Goal: Book appointment/travel/reservation

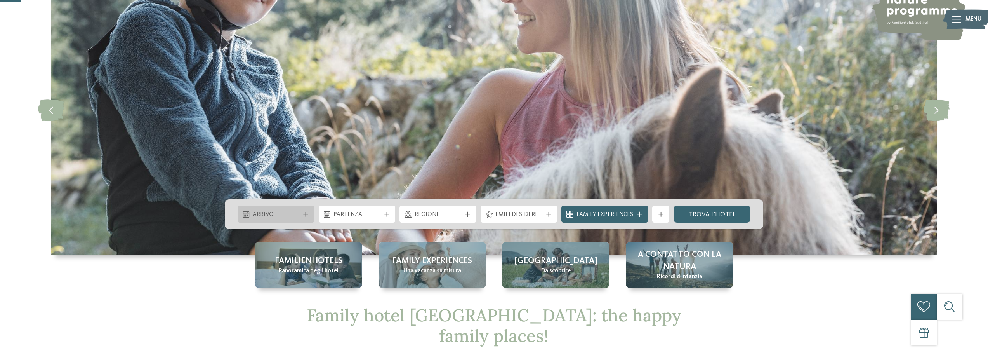
click at [299, 210] on span "Arrivo" at bounding box center [276, 214] width 47 height 9
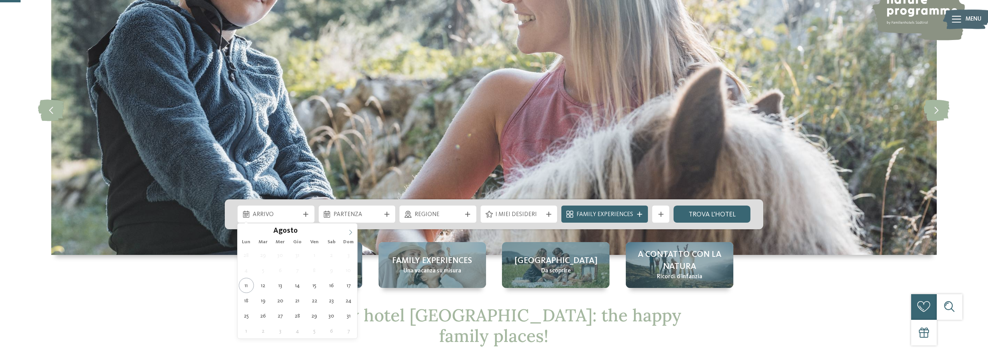
click at [350, 233] on icon at bounding box center [350, 231] width 5 height 5
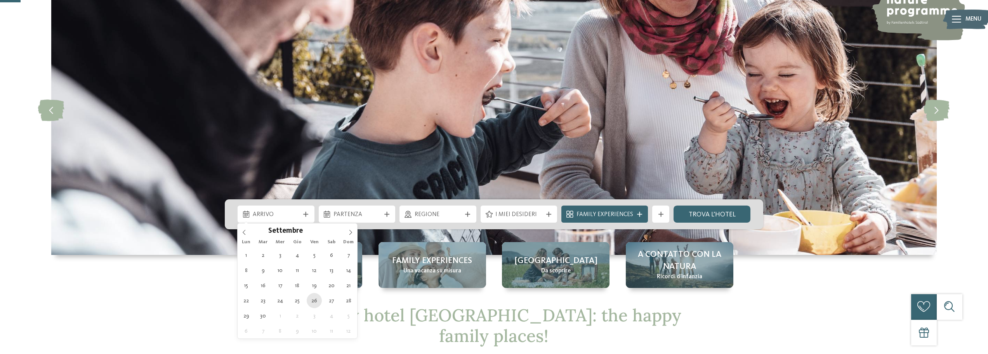
type div "[DATE]"
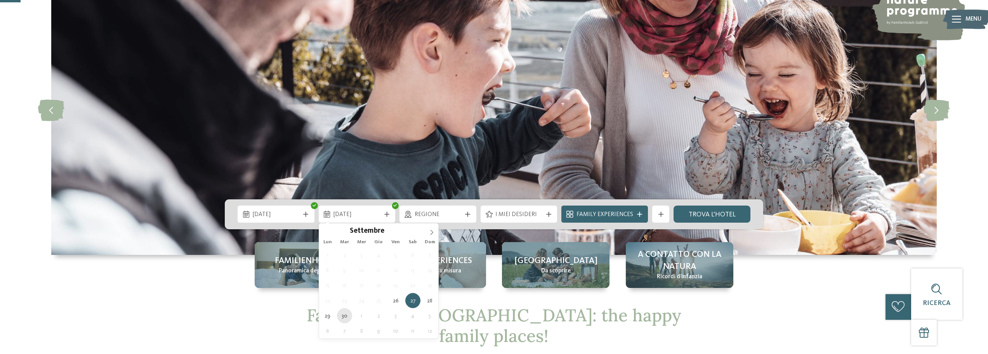
type div "[DATE]"
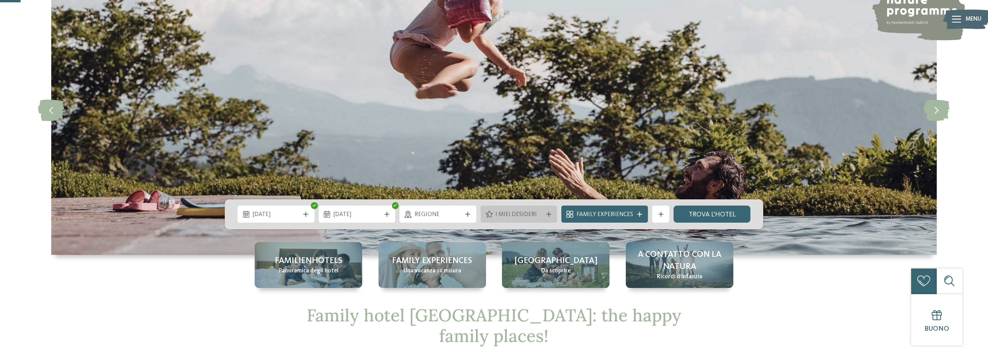
click at [545, 216] on div "I miei desideri" at bounding box center [518, 214] width 51 height 9
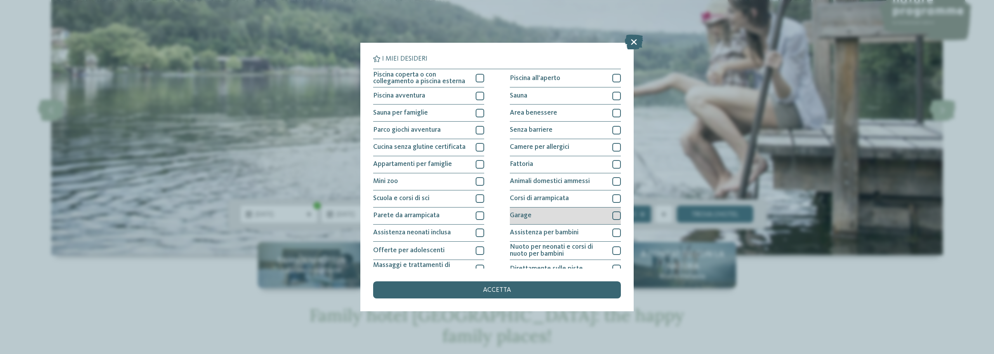
click at [615, 214] on div at bounding box center [616, 215] width 9 height 9
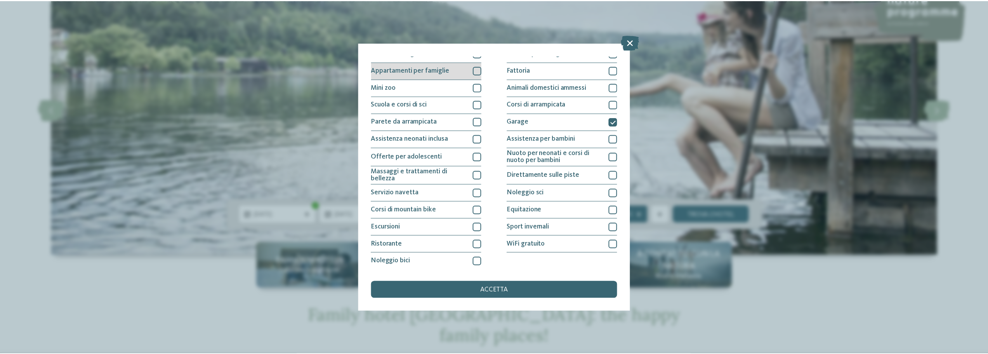
scroll to position [95, 0]
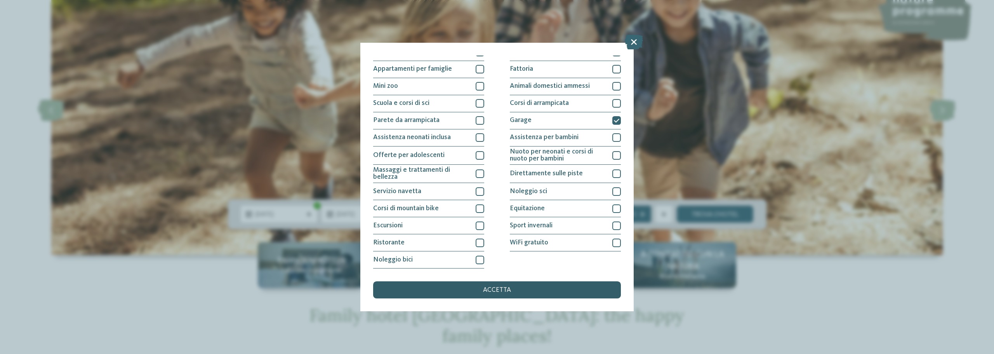
click at [487, 285] on div "accetta" at bounding box center [497, 289] width 248 height 17
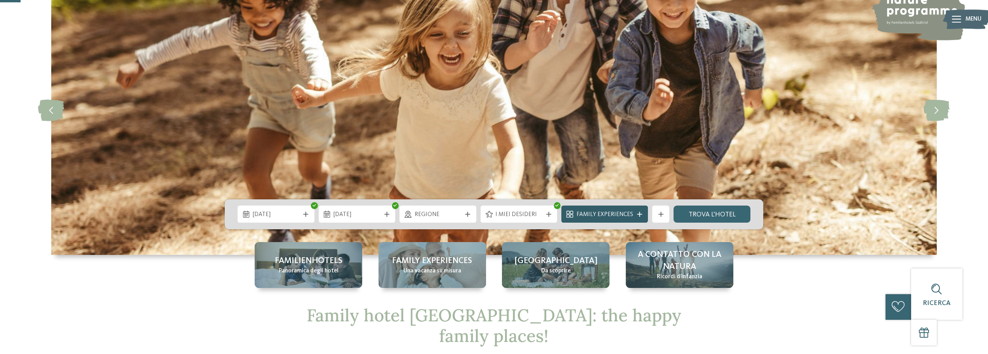
click at [605, 219] on div "Family Experiences" at bounding box center [604, 213] width 87 height 17
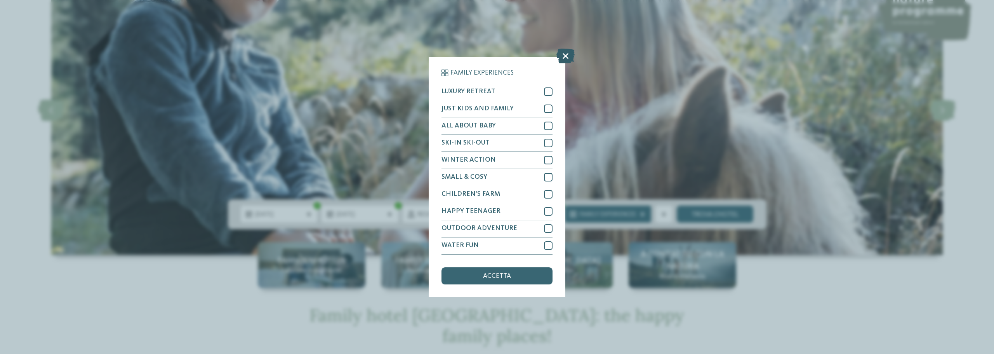
click at [564, 56] on icon at bounding box center [565, 56] width 18 height 15
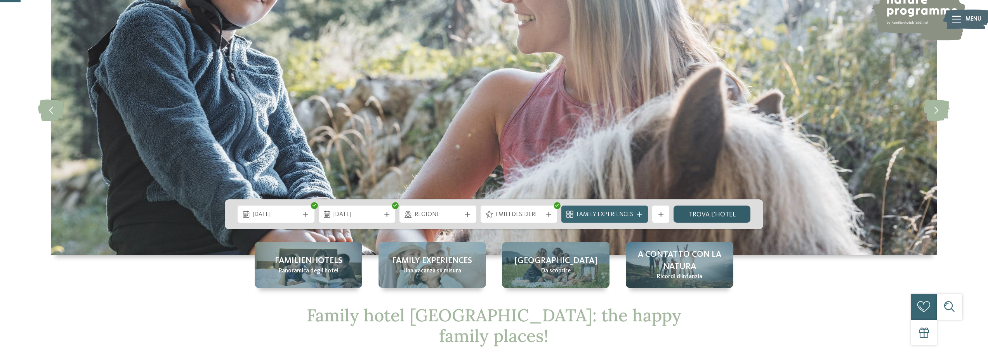
click at [731, 209] on link "trova l’hotel" at bounding box center [712, 213] width 77 height 17
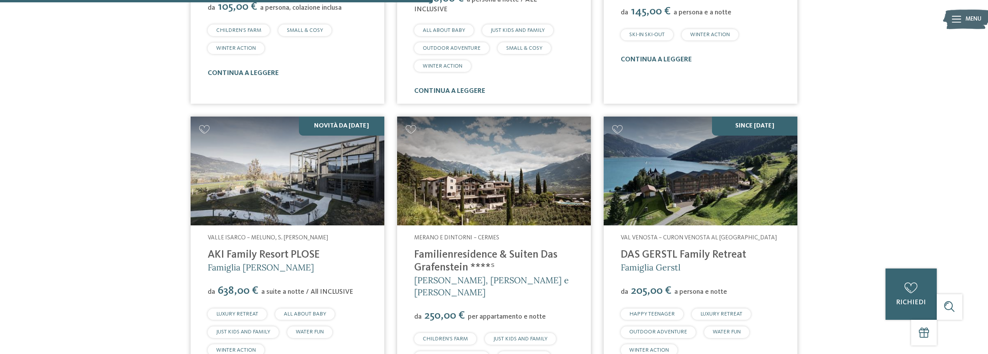
scroll to position [828, 0]
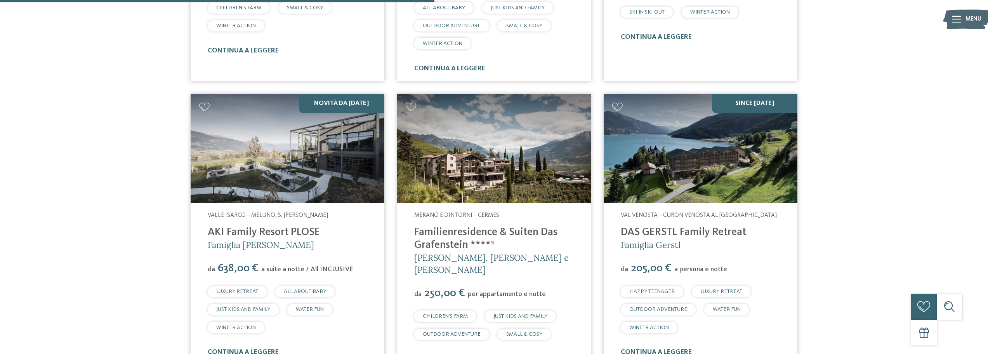
click at [729, 158] on img at bounding box center [701, 148] width 194 height 109
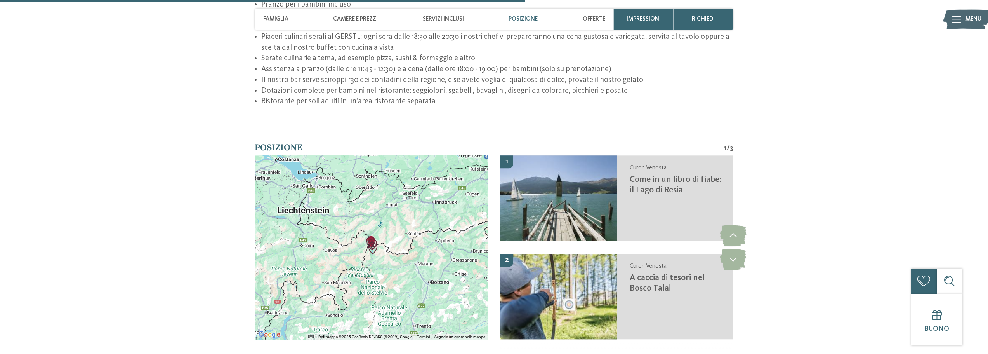
scroll to position [1825, 0]
